Goal: Use online tool/utility: Utilize a website feature to perform a specific function

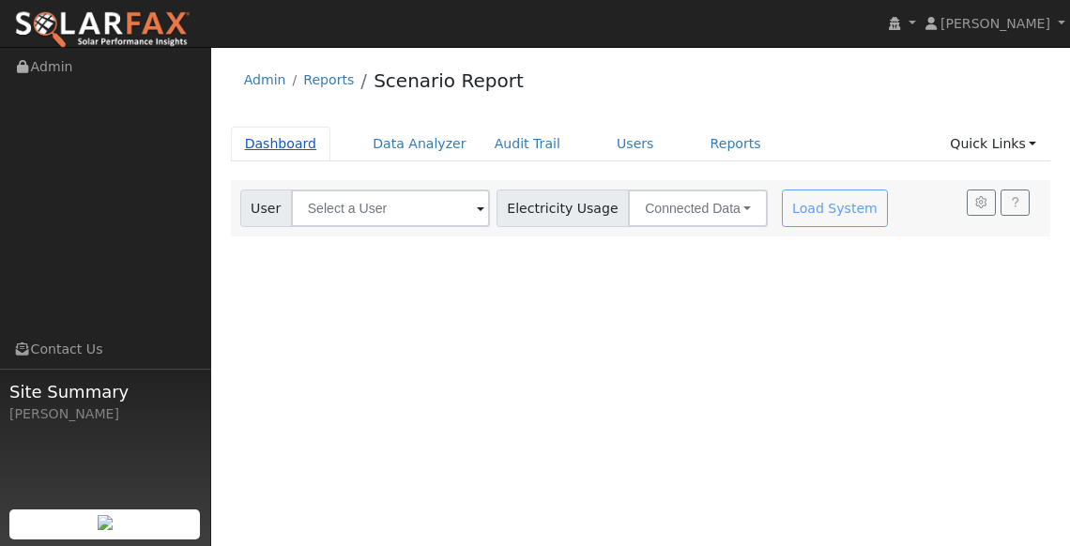
click at [294, 141] on link "Dashboard" at bounding box center [281, 144] width 100 height 35
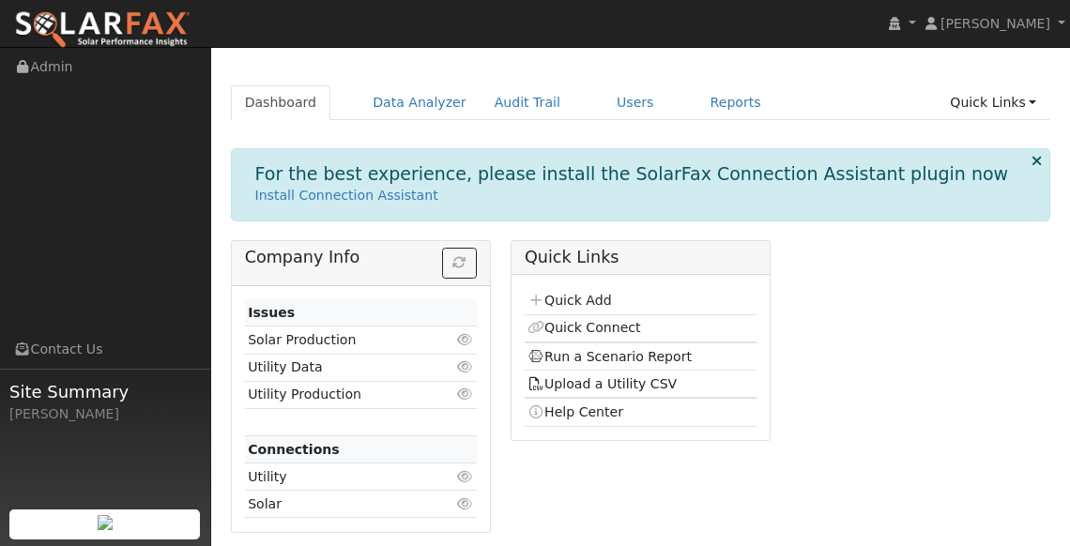
scroll to position [45, 0]
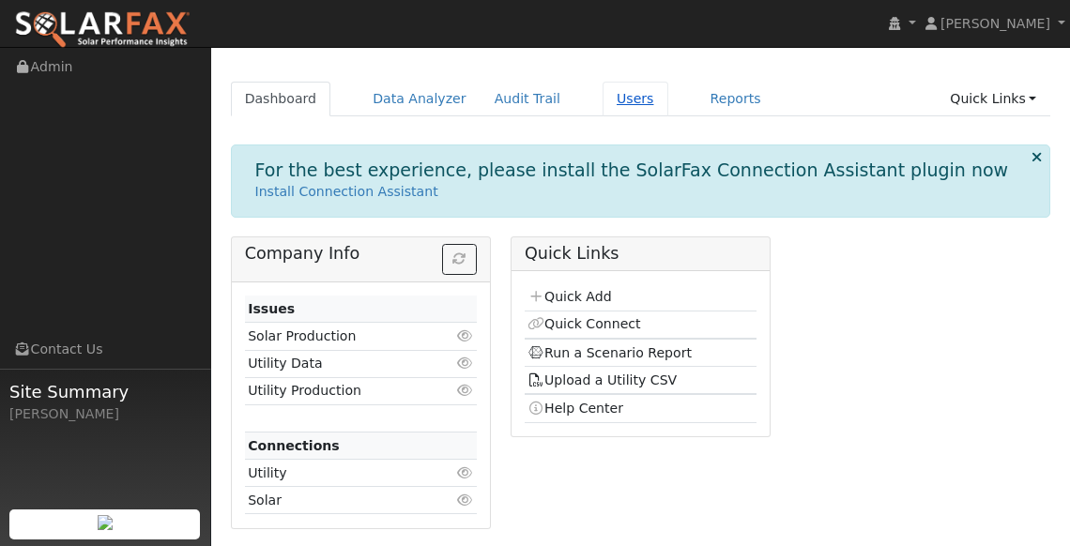
click at [630, 97] on link "Users" at bounding box center [636, 99] width 66 height 35
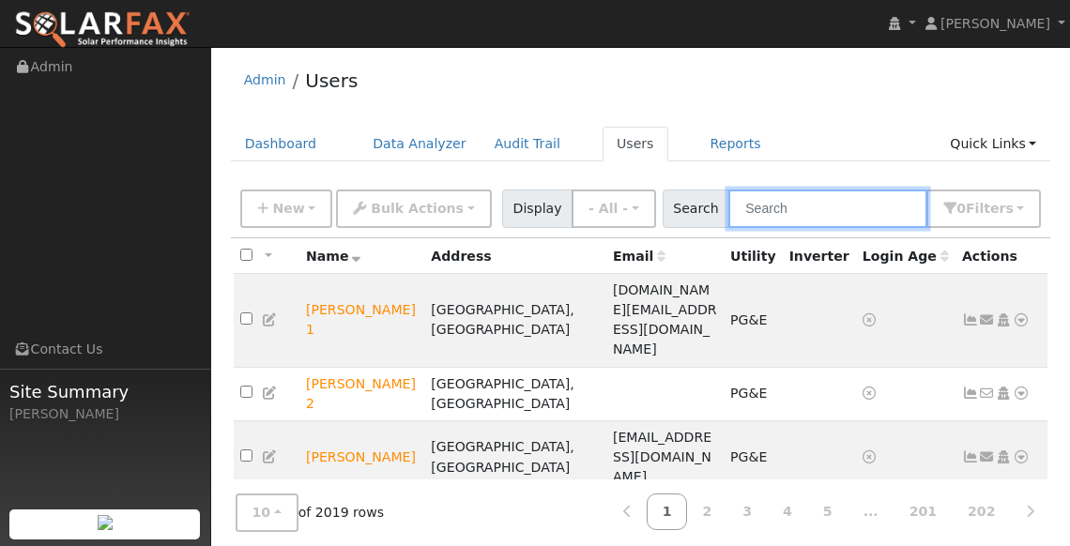
click at [831, 219] on input "text" at bounding box center [828, 209] width 199 height 38
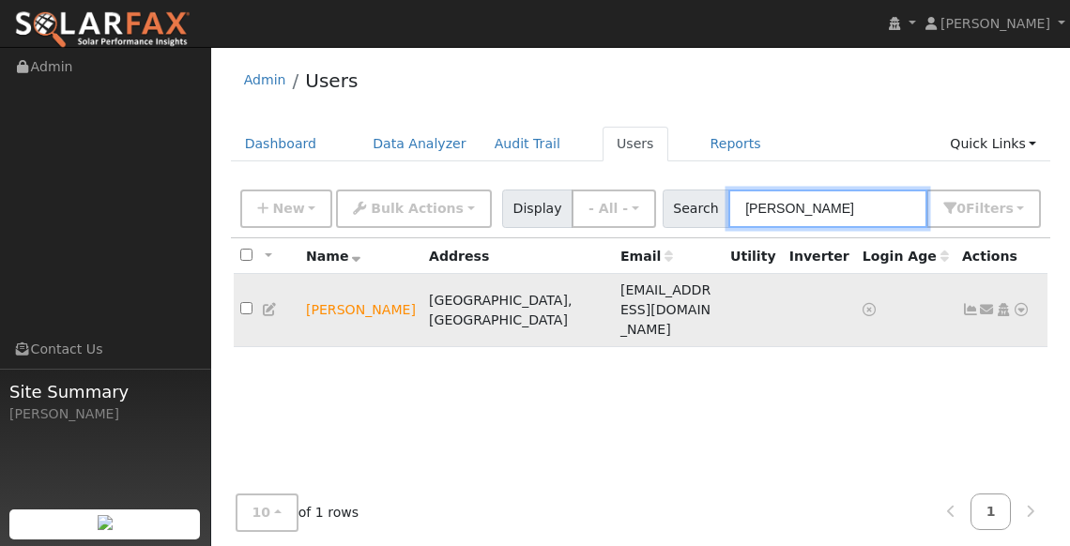
type input "Mikayla"
click at [274, 303] on icon at bounding box center [270, 309] width 17 height 13
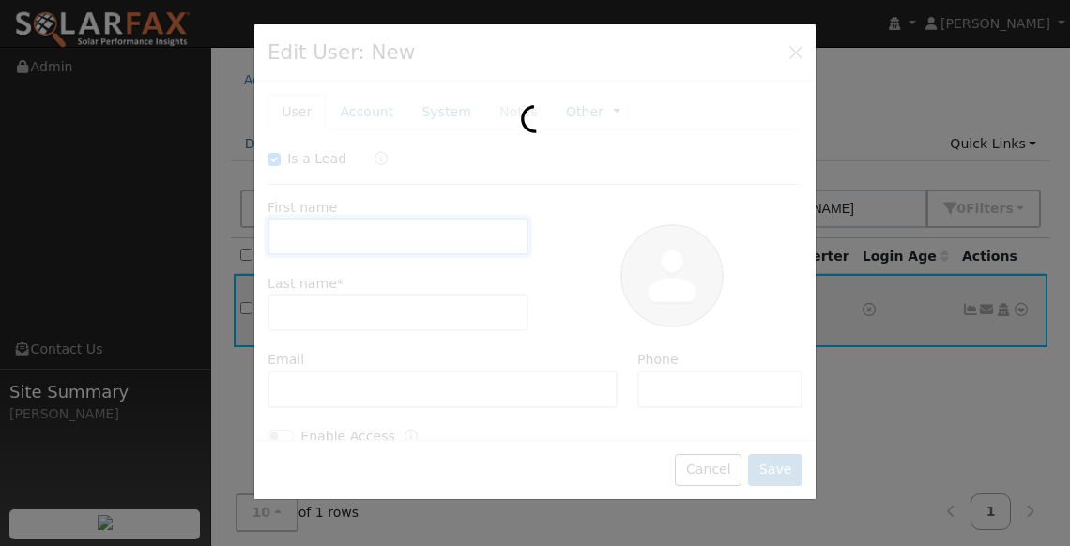
checkbox input "true"
type input "Mikayla"
type input "Hoover"
type input "khoover1228@outlook.com"
type input "(949) 726-2193"
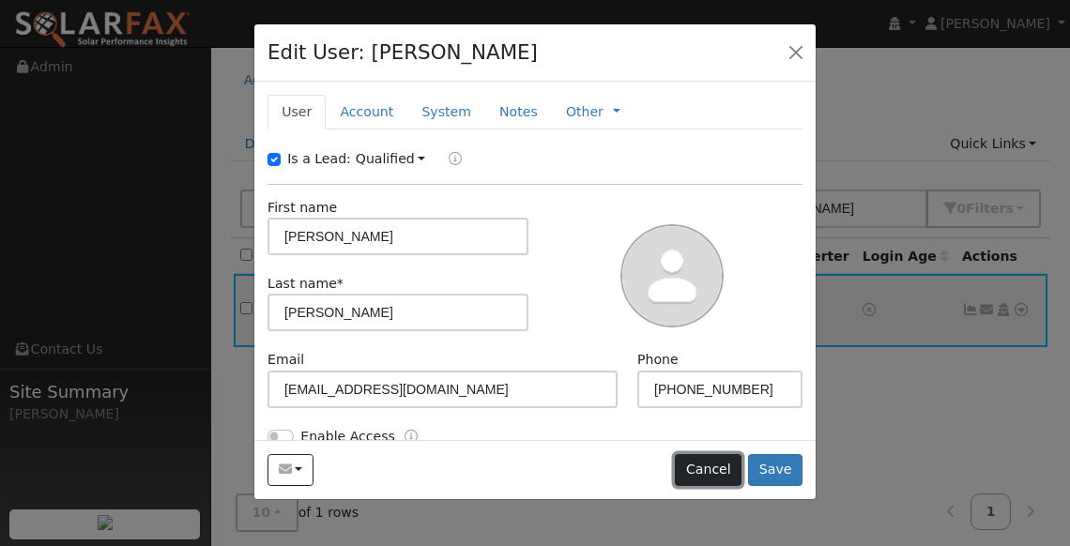
click at [710, 474] on button "Cancel" at bounding box center [708, 470] width 67 height 32
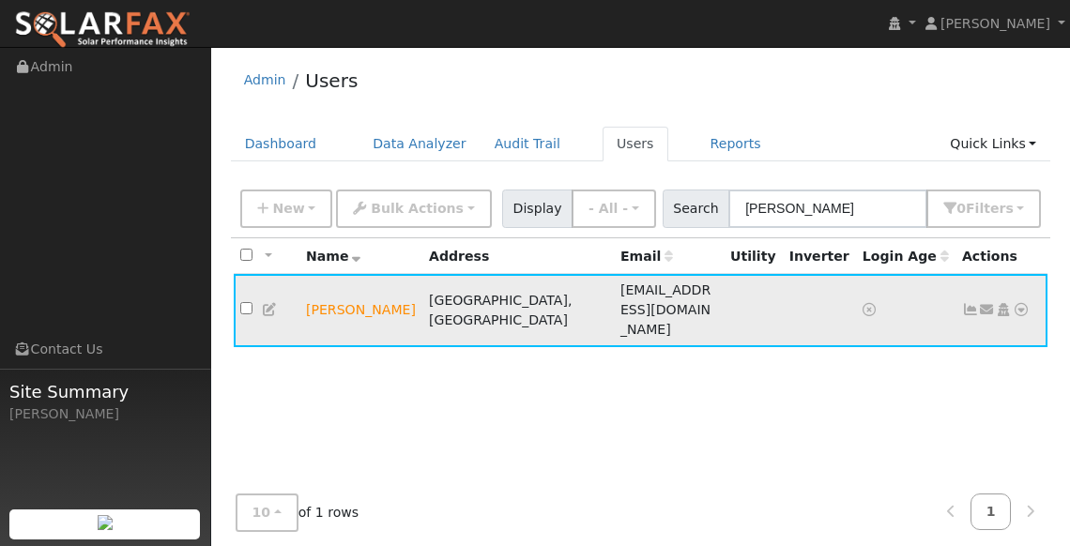
click at [1023, 303] on icon at bounding box center [1021, 309] width 17 height 13
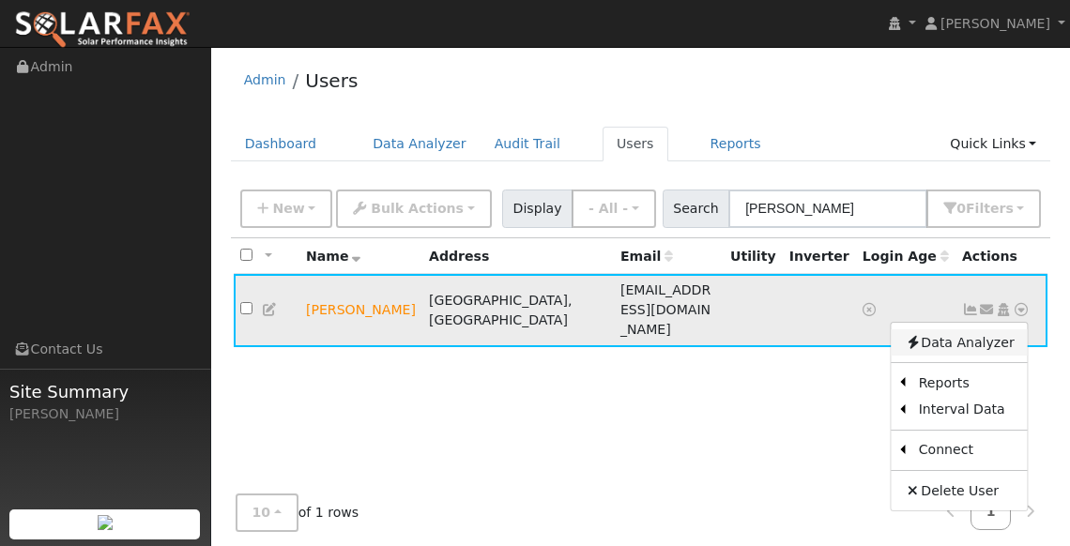
click at [943, 330] on link "Data Analyzer" at bounding box center [960, 343] width 136 height 26
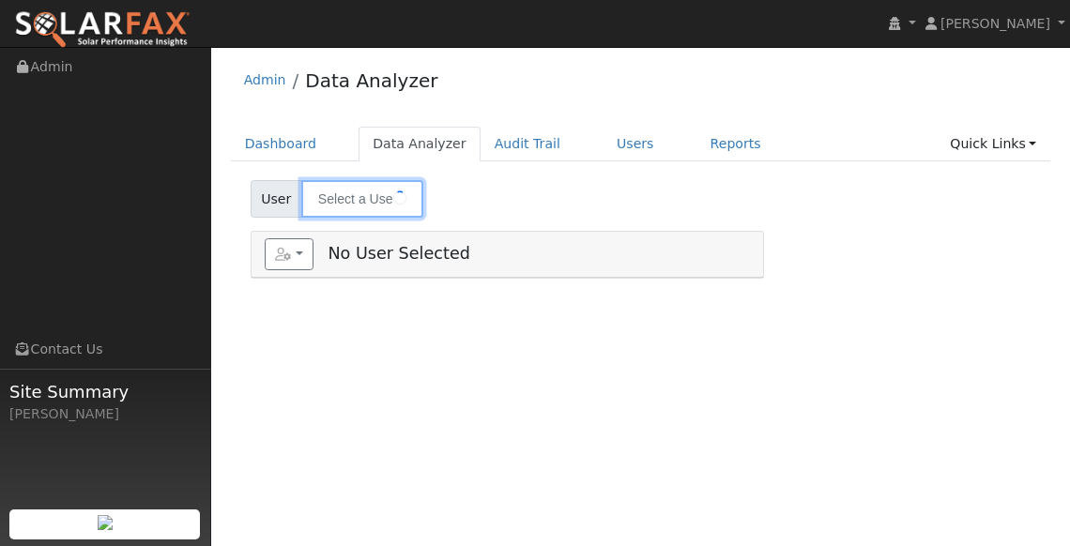
type input "[PERSON_NAME]"
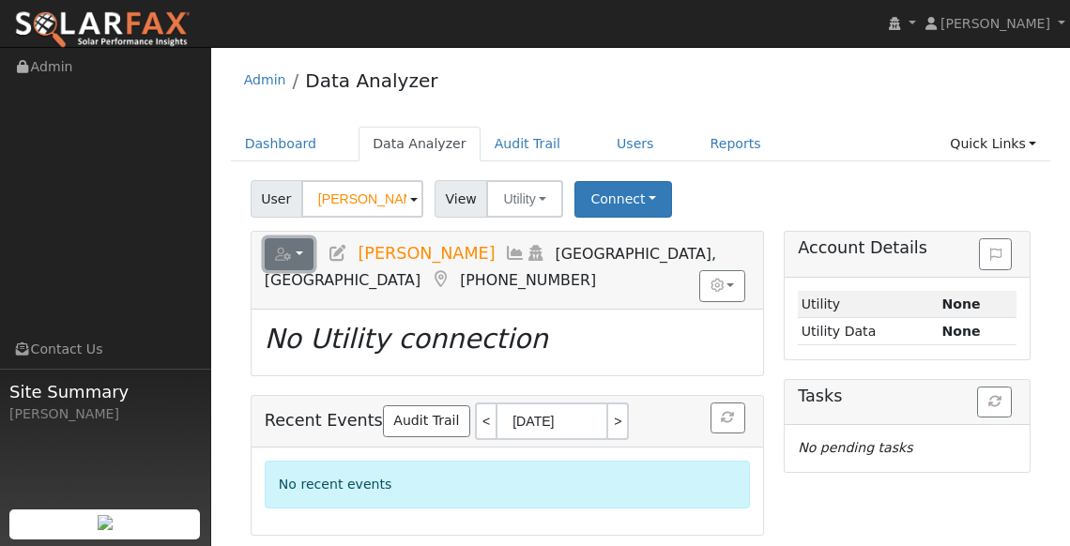
click at [279, 250] on icon "button" at bounding box center [283, 254] width 17 height 13
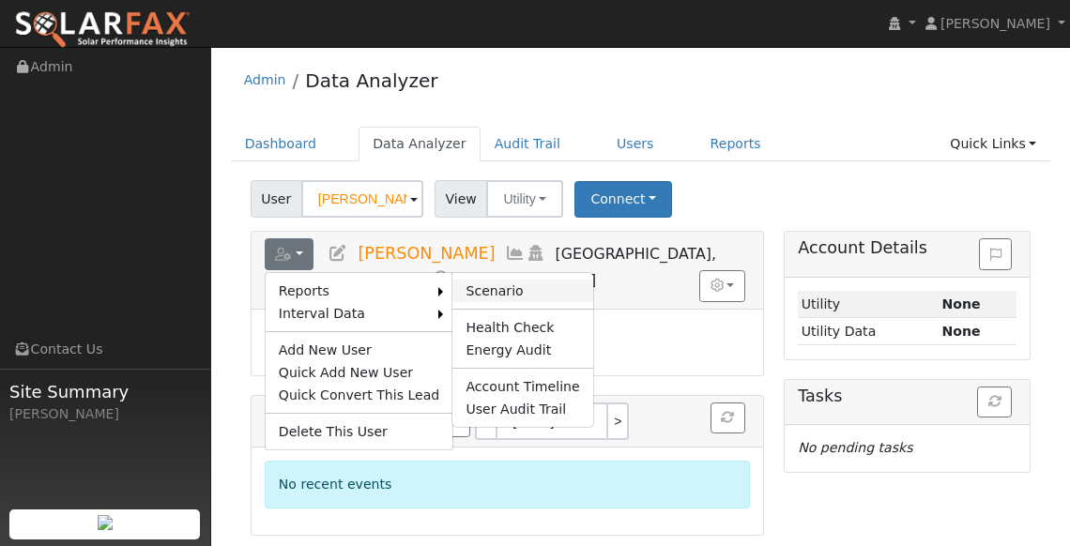
click at [484, 288] on link "Scenario" at bounding box center [523, 291] width 140 height 23
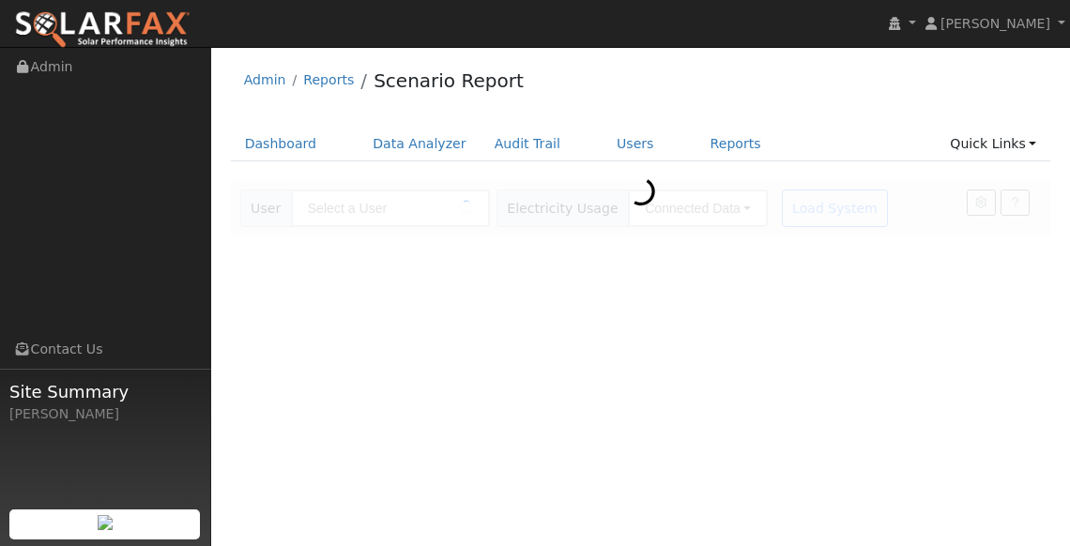
type input "[PERSON_NAME]"
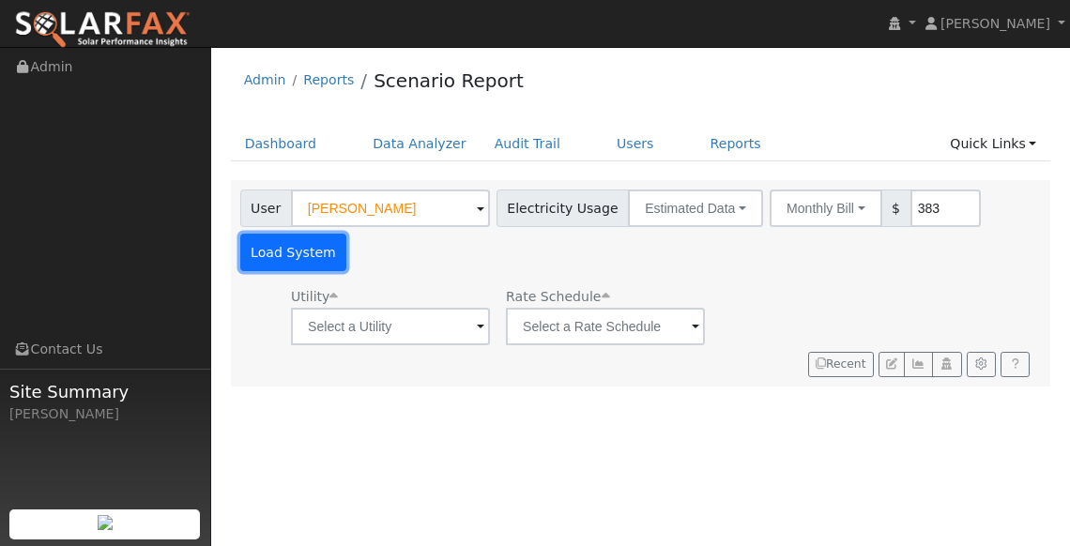
click at [280, 242] on button "Load System" at bounding box center [293, 253] width 107 height 38
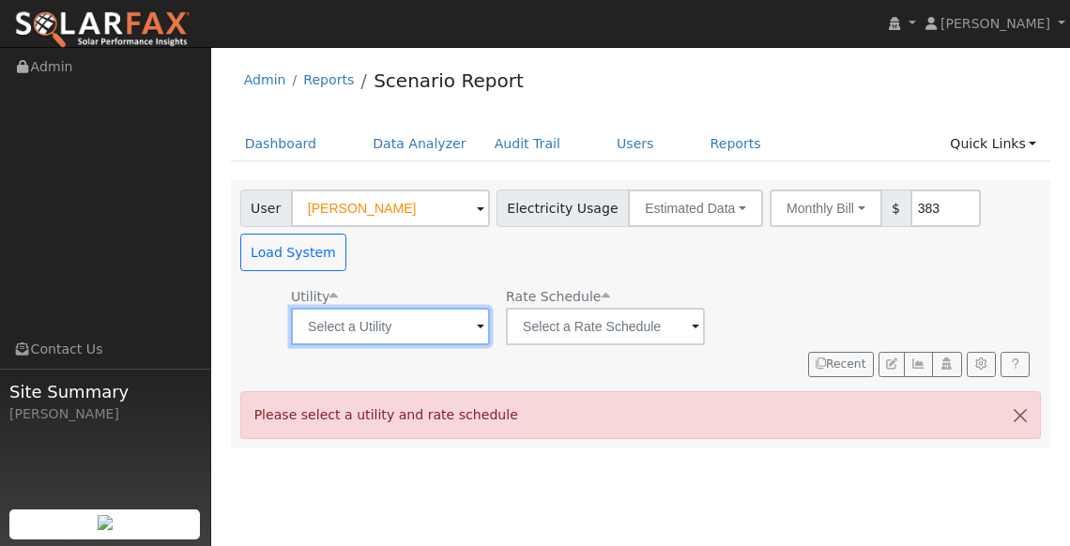
click at [450, 330] on input "text" at bounding box center [390, 327] width 199 height 38
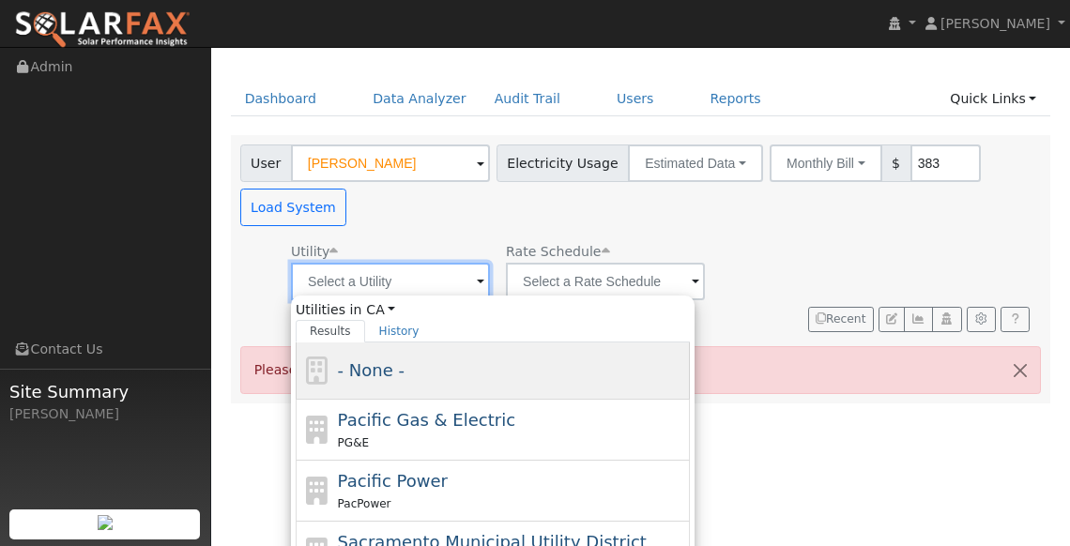
scroll to position [49, 0]
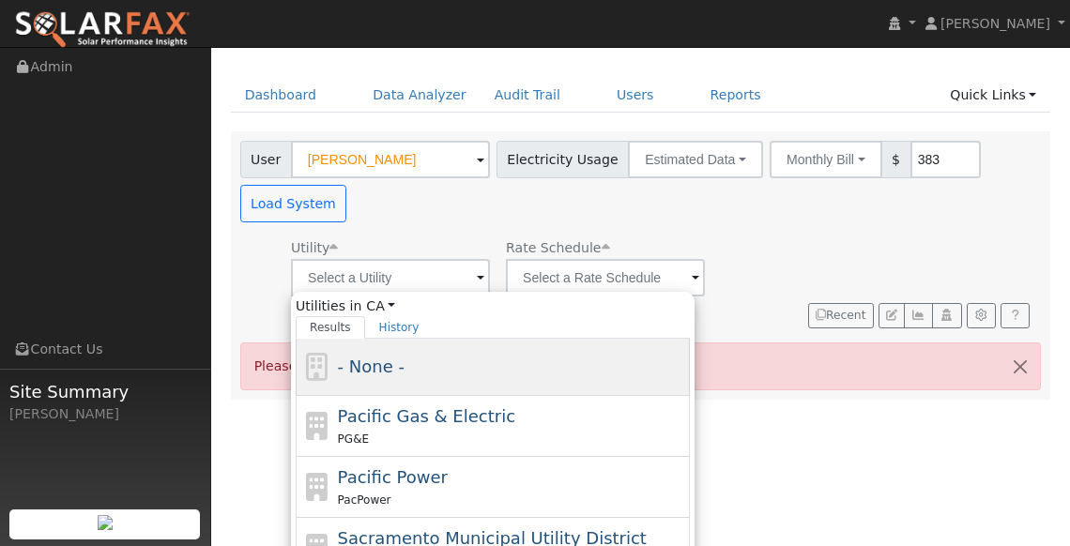
click at [428, 414] on span "Pacific Gas & Electric" at bounding box center [426, 417] width 177 height 20
type input "Pacific Gas & Electric"
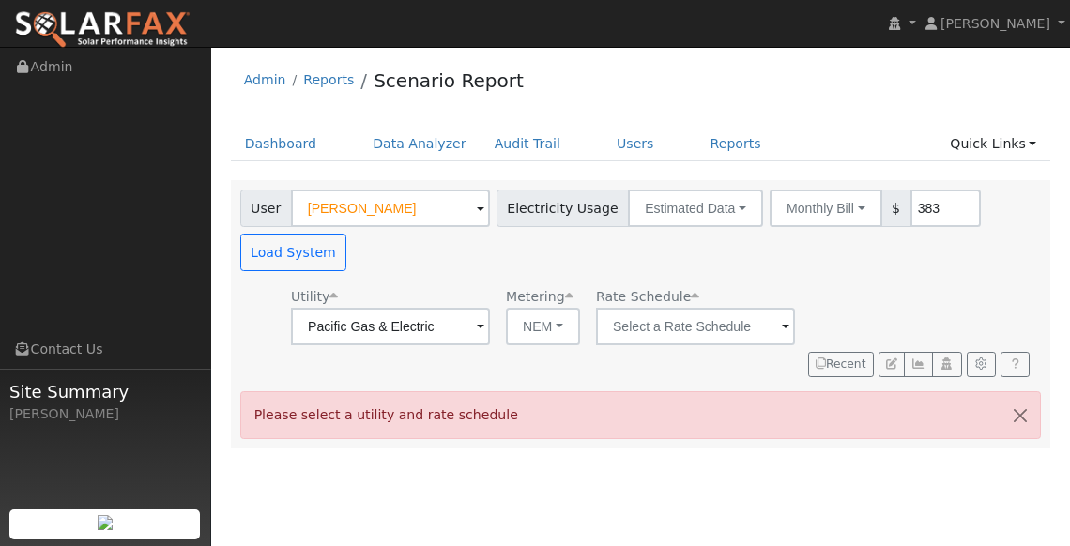
scroll to position [0, 0]
click at [525, 317] on button "NEM" at bounding box center [543, 327] width 74 height 38
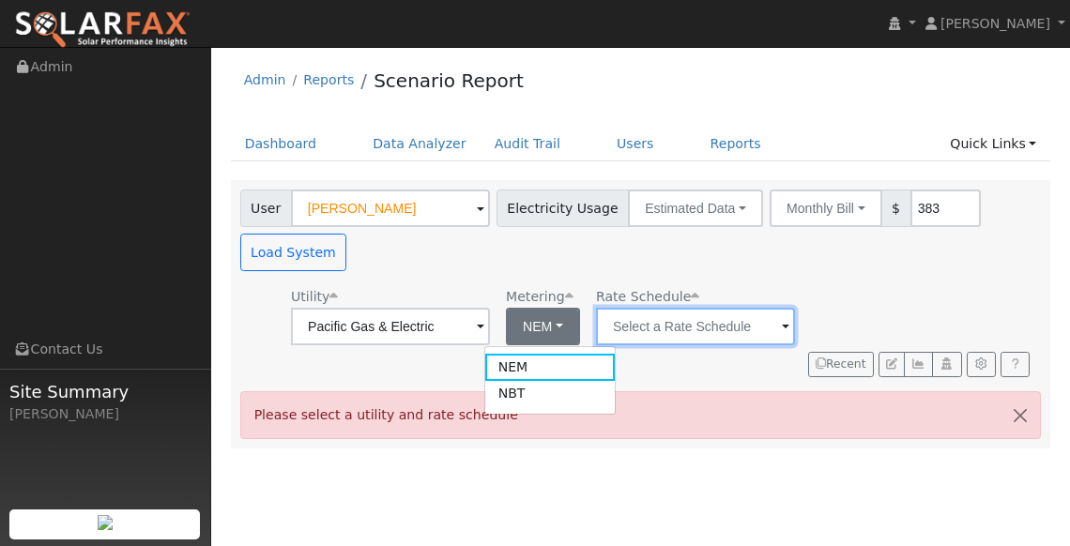
click at [621, 327] on input "text" at bounding box center [695, 327] width 199 height 38
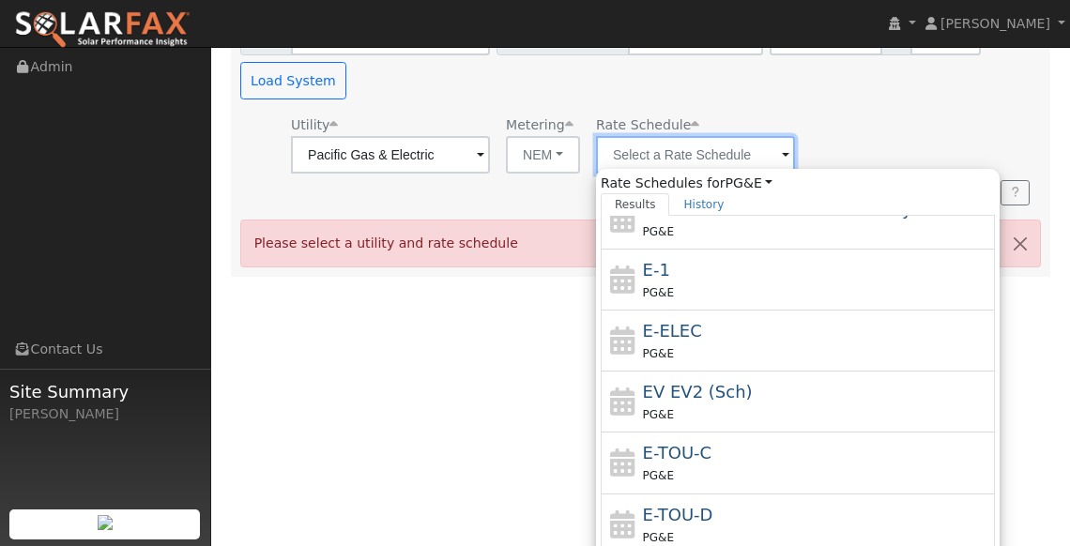
scroll to position [220, 0]
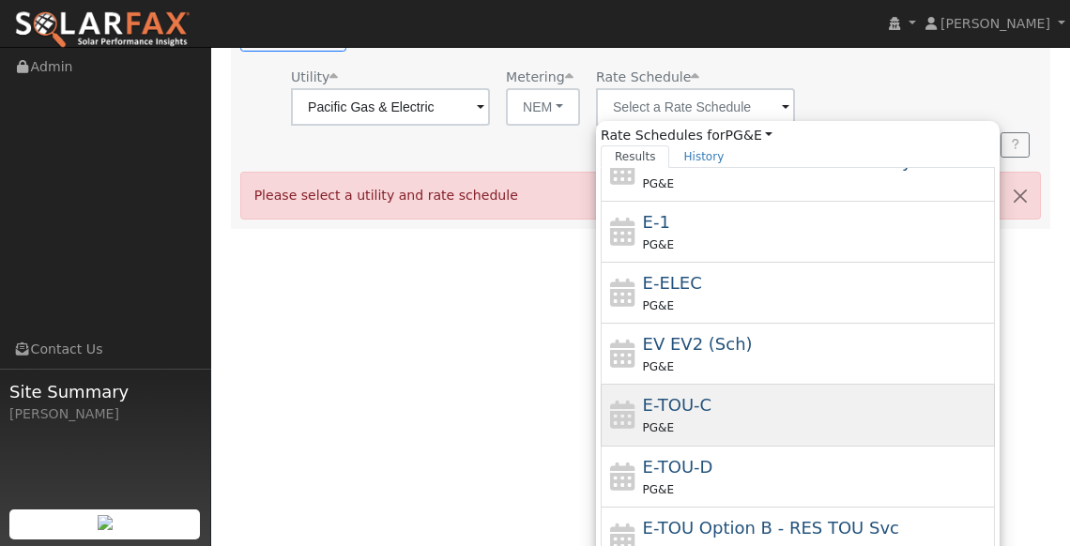
click at [674, 418] on div "PG&E" at bounding box center [817, 428] width 348 height 20
type input "E-TOU-C"
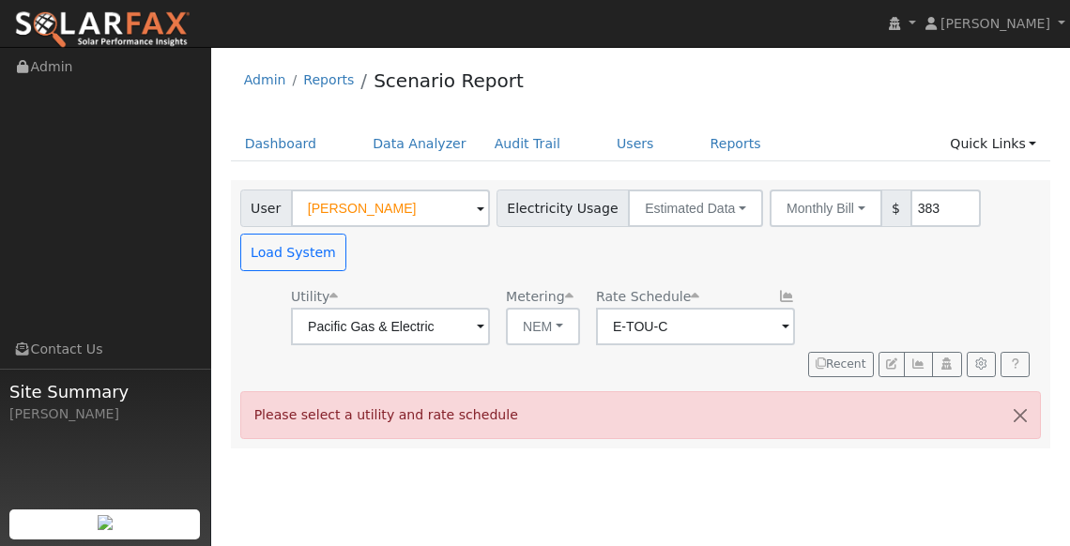
scroll to position [0, 0]
click at [316, 256] on button "Load System" at bounding box center [293, 253] width 107 height 38
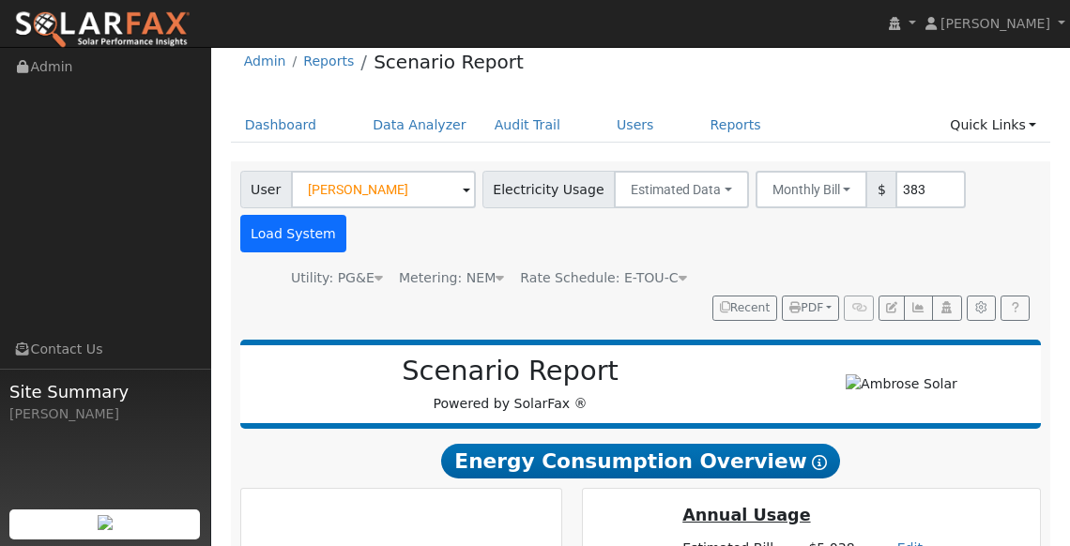
scroll to position [5, 0]
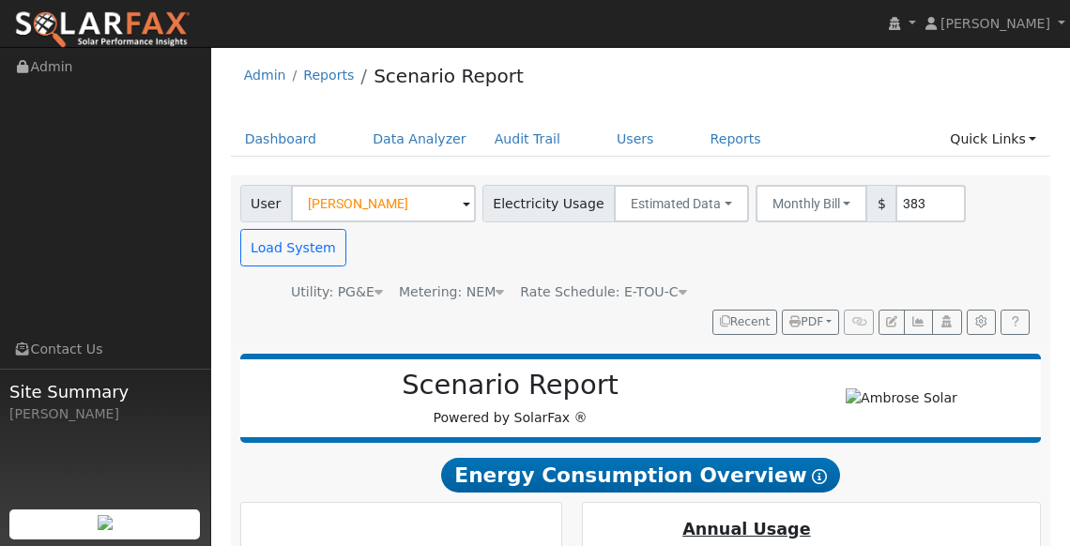
type input "0"
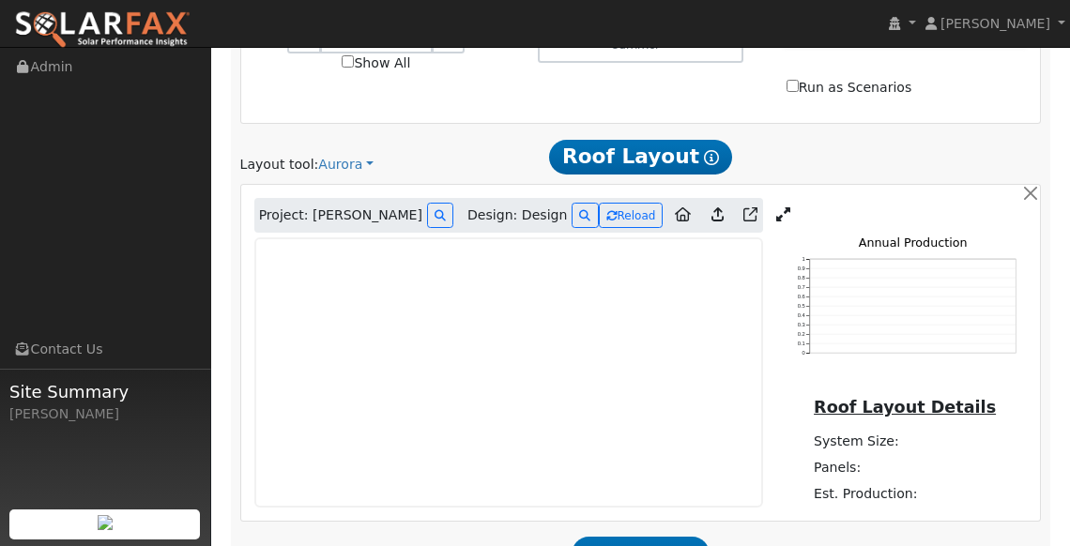
scroll to position [1185, 0]
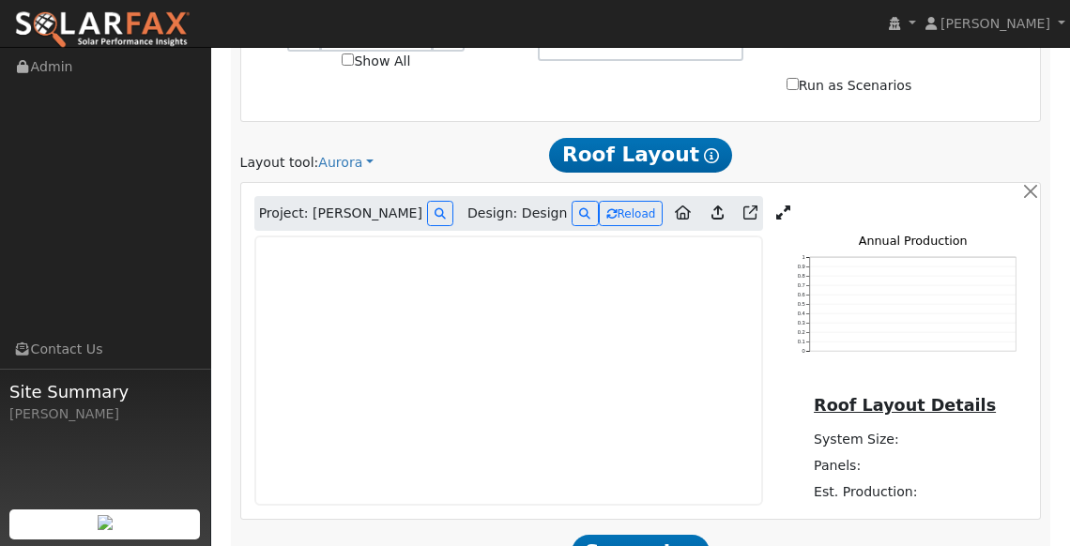
drag, startPoint x: 748, startPoint y: 186, endPoint x: 744, endPoint y: 174, distance: 13.1
click at [744, 196] on div "Project: Mikayla Hoover Design: Design Reload" at bounding box center [508, 214] width 509 height 36
click at [777, 206] on icon at bounding box center [784, 213] width 14 height 14
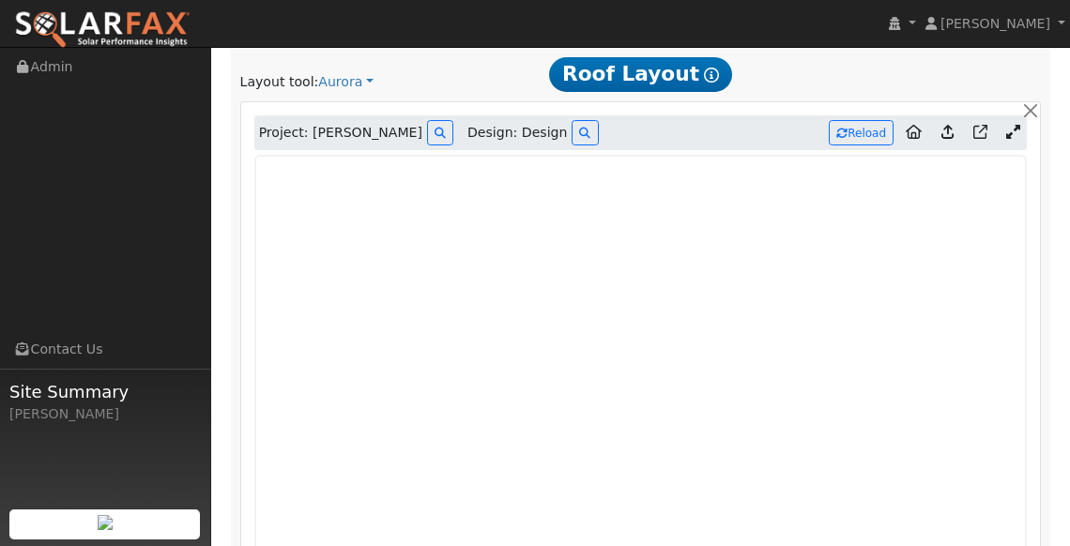
scroll to position [1281, 0]
